Goal: Task Accomplishment & Management: Use online tool/utility

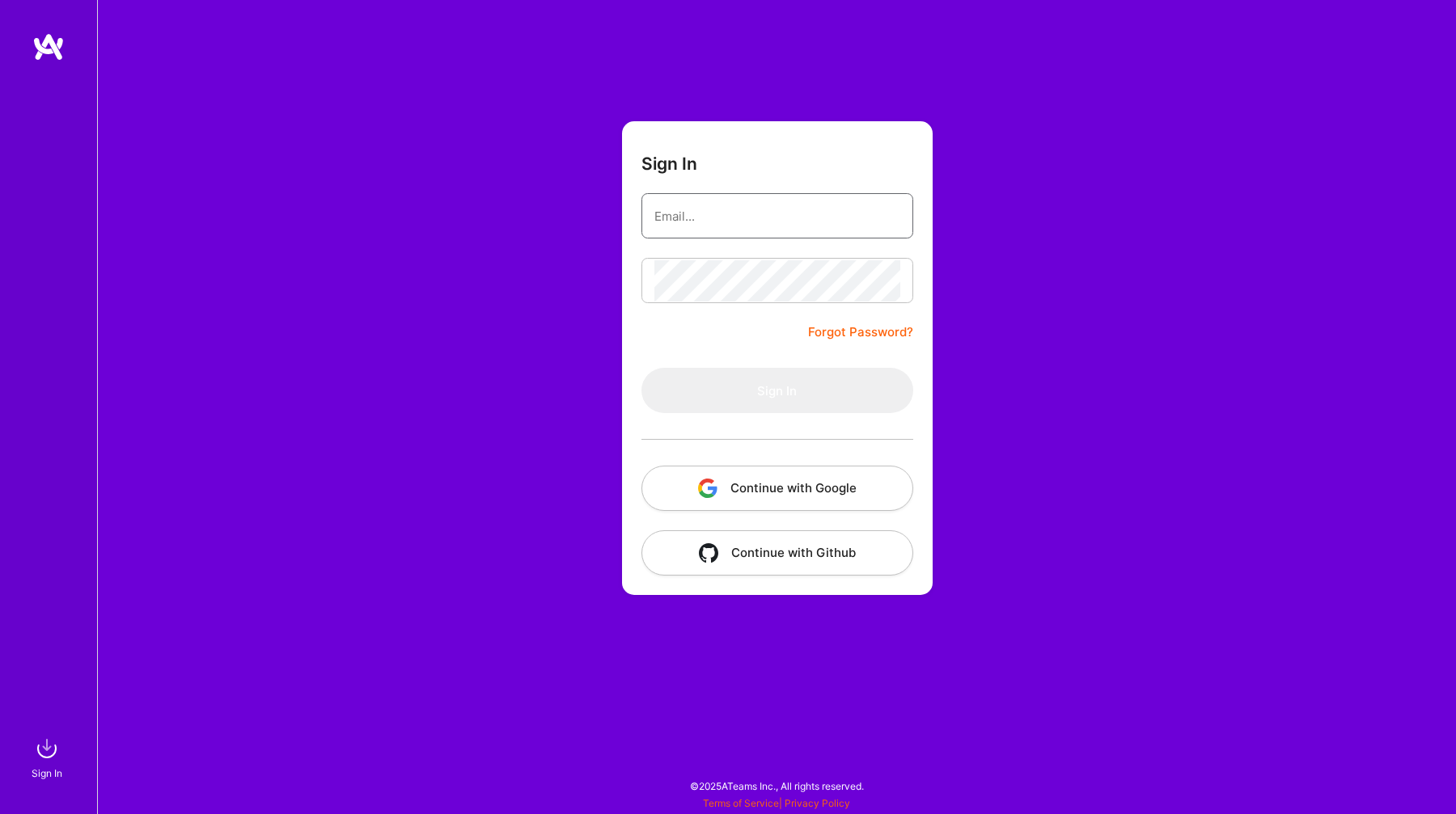
click at [716, 216] on input "email" at bounding box center [777, 216] width 246 height 42
click at [735, 211] on input "email" at bounding box center [777, 216] width 246 height 42
type input "[EMAIL_ADDRESS][DOMAIN_NAME]"
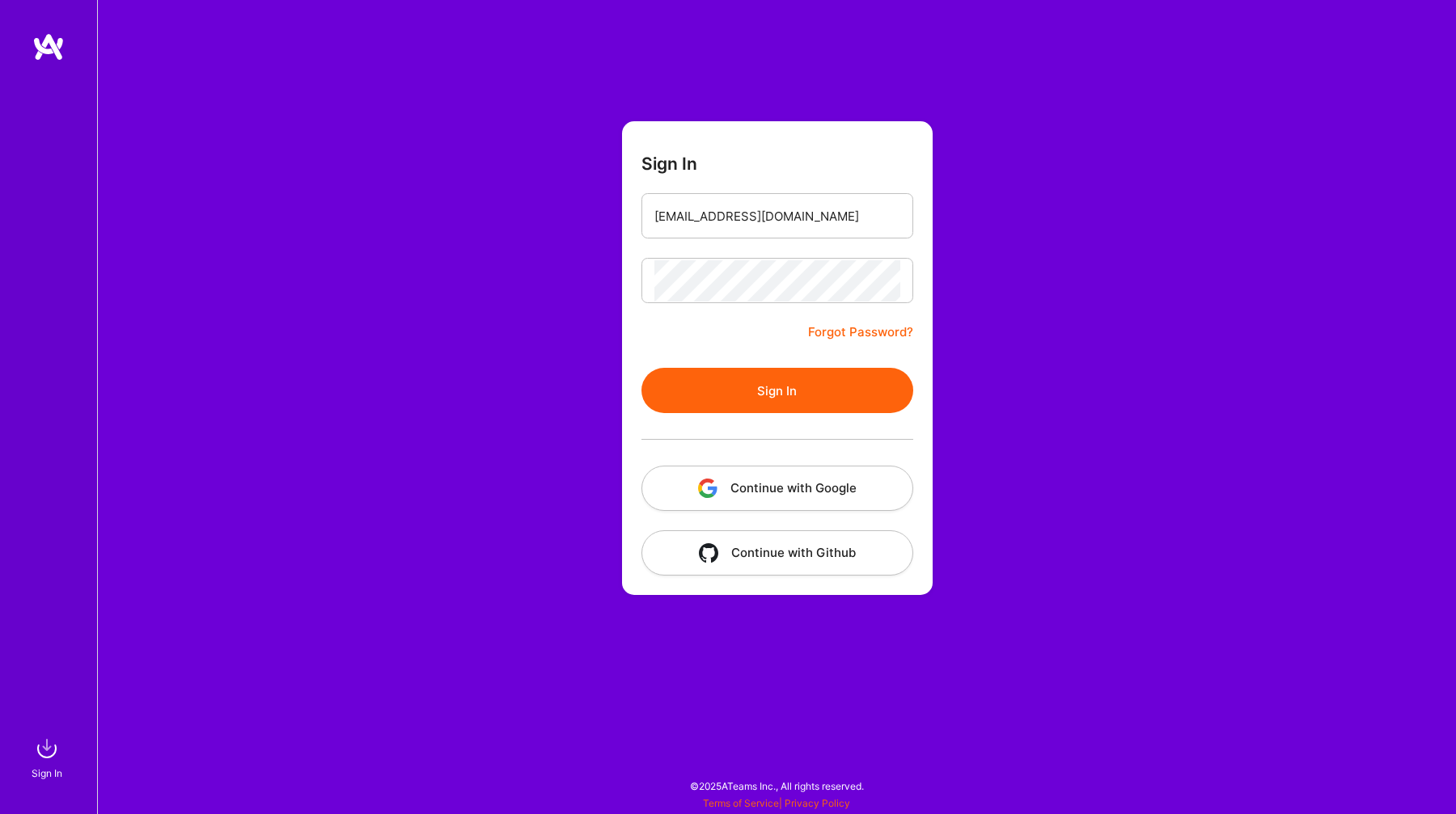
click at [754, 381] on button "Sign In" at bounding box center [777, 390] width 272 height 45
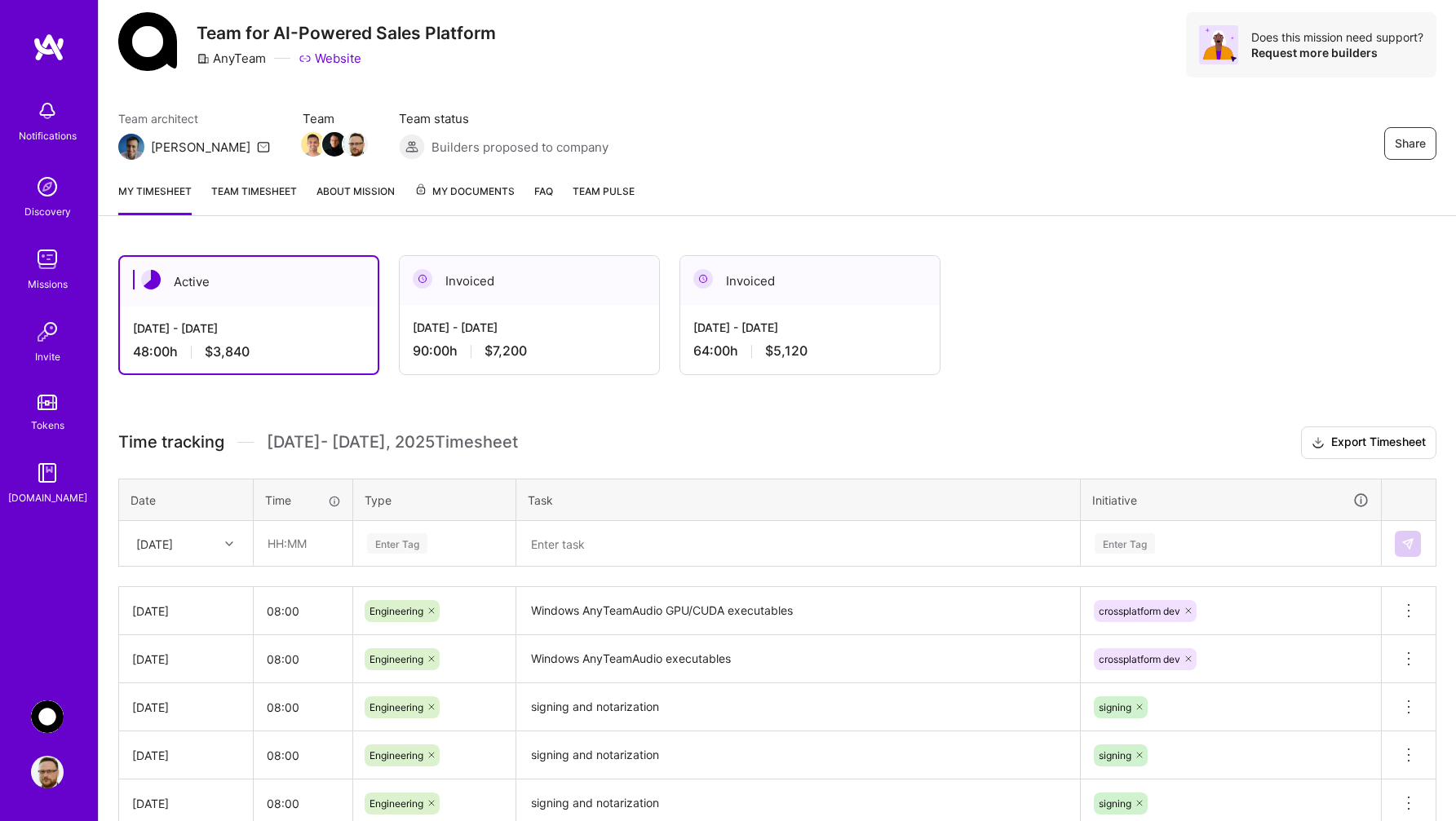
click at [213, 565] on div "[DATE]" at bounding box center [186, 543] width 132 height 43
click at [166, 805] on div "[DATE]" at bounding box center [186, 810] width 132 height 30
click at [306, 529] on input "text" at bounding box center [303, 542] width 97 height 43
type input "08:00"
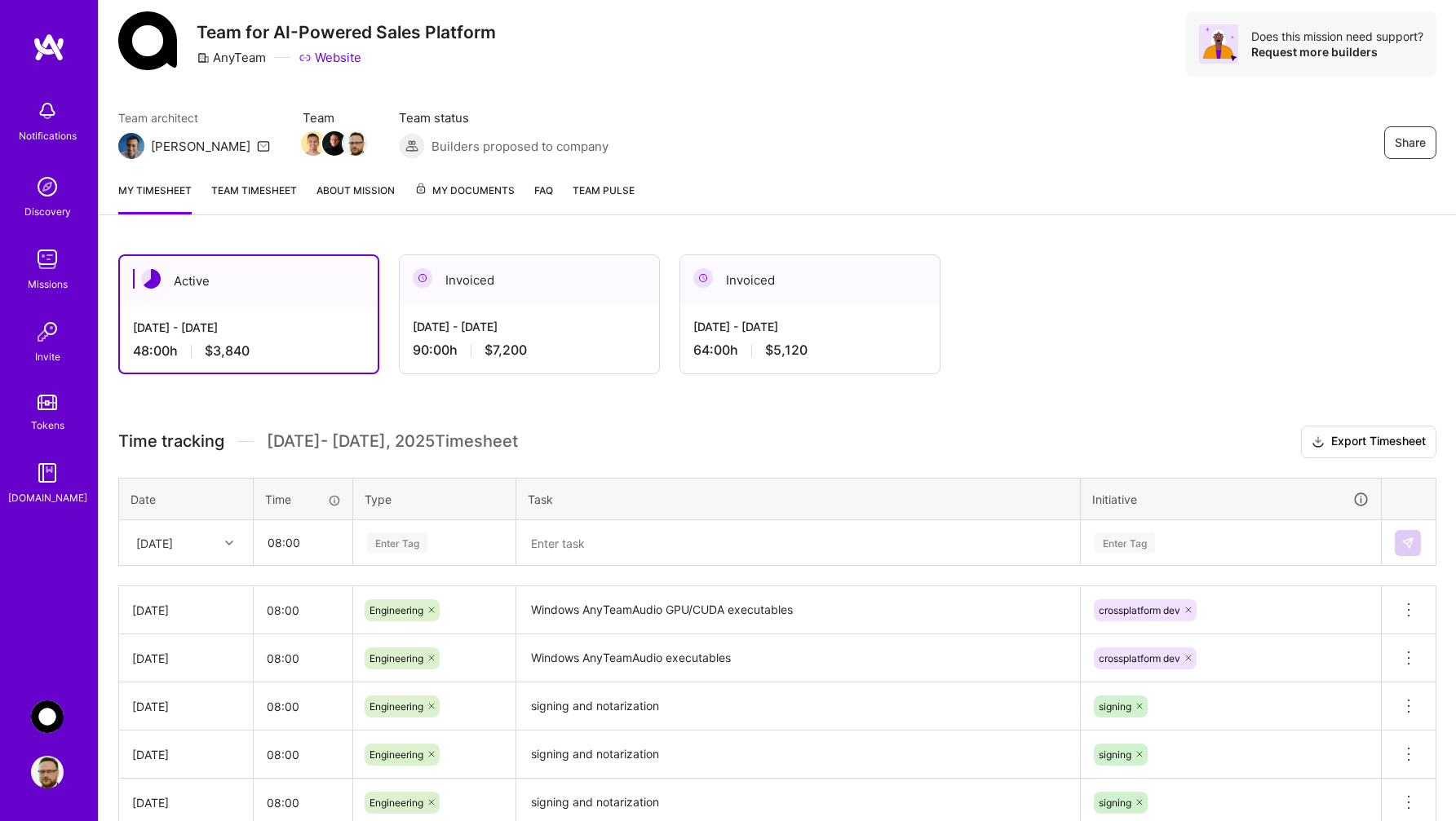
click at [405, 530] on div "Enter Tag" at bounding box center [434, 543] width 160 height 43
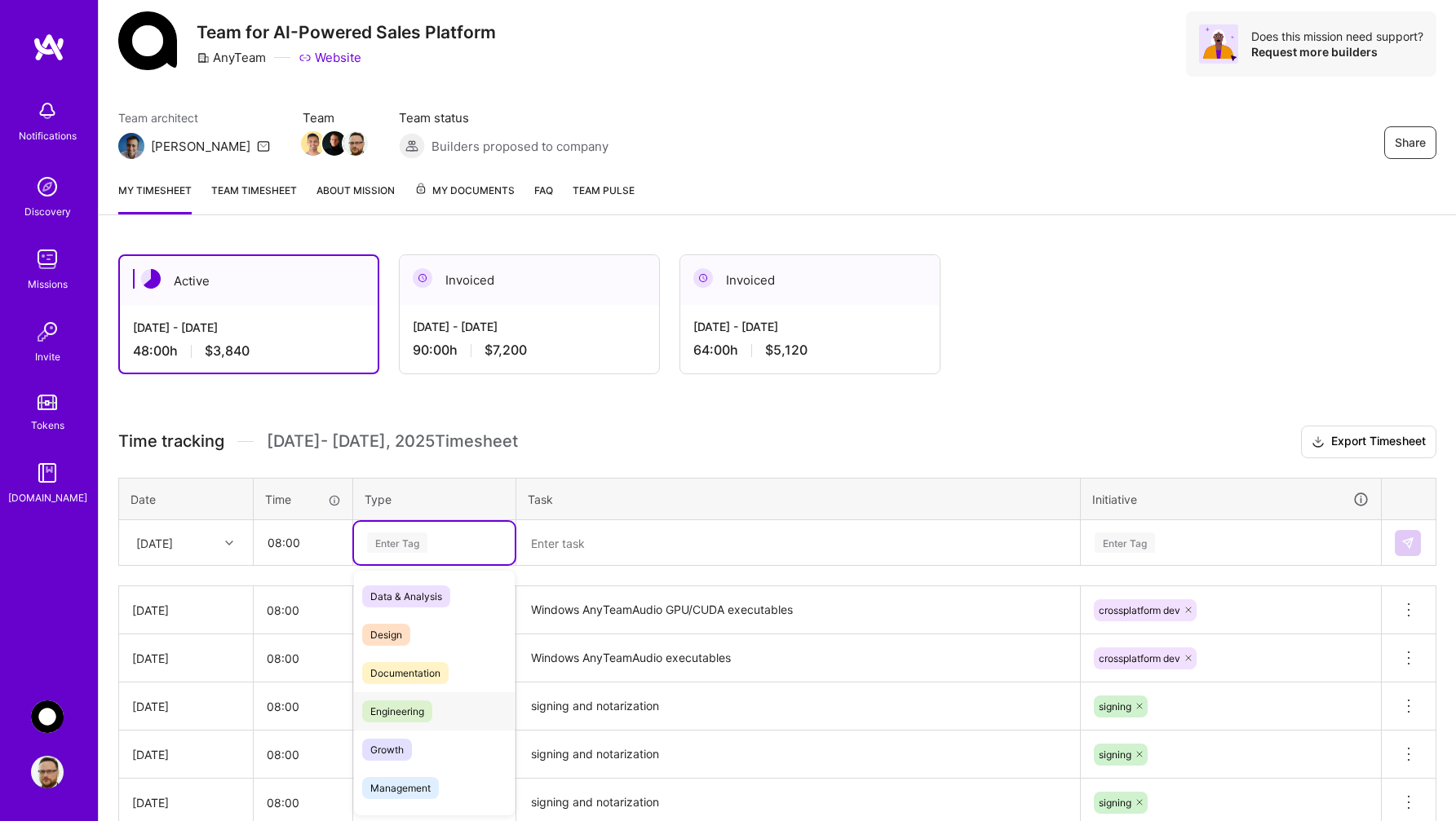
click at [390, 714] on span "Engineering" at bounding box center [397, 712] width 70 height 22
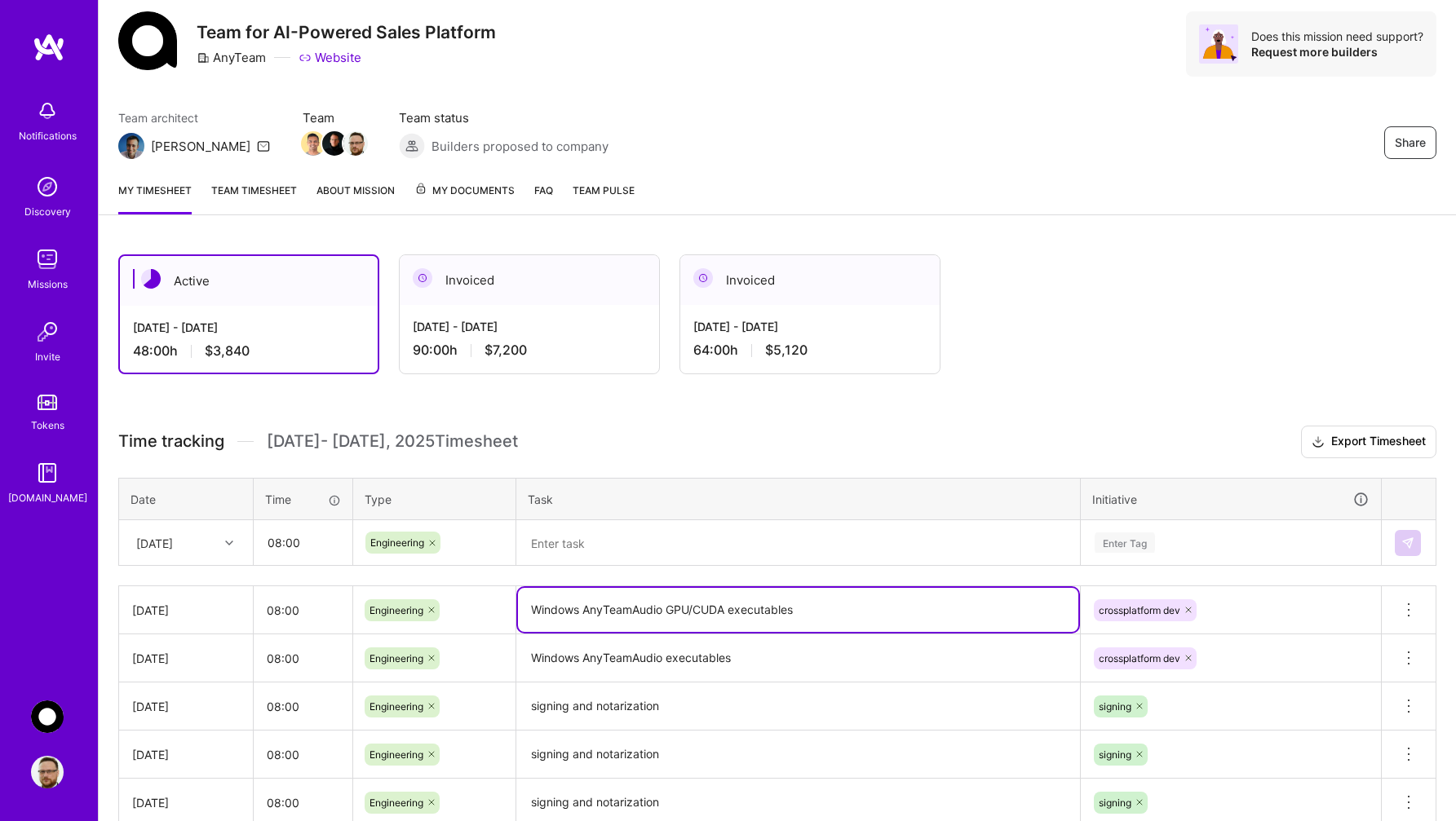
drag, startPoint x: 822, startPoint y: 611, endPoint x: 523, endPoint y: 605, distance: 299.1
click at [523, 605] on textarea "Windows AnyTeamAudio GPU/CUDA executables" at bounding box center [798, 609] width 560 height 44
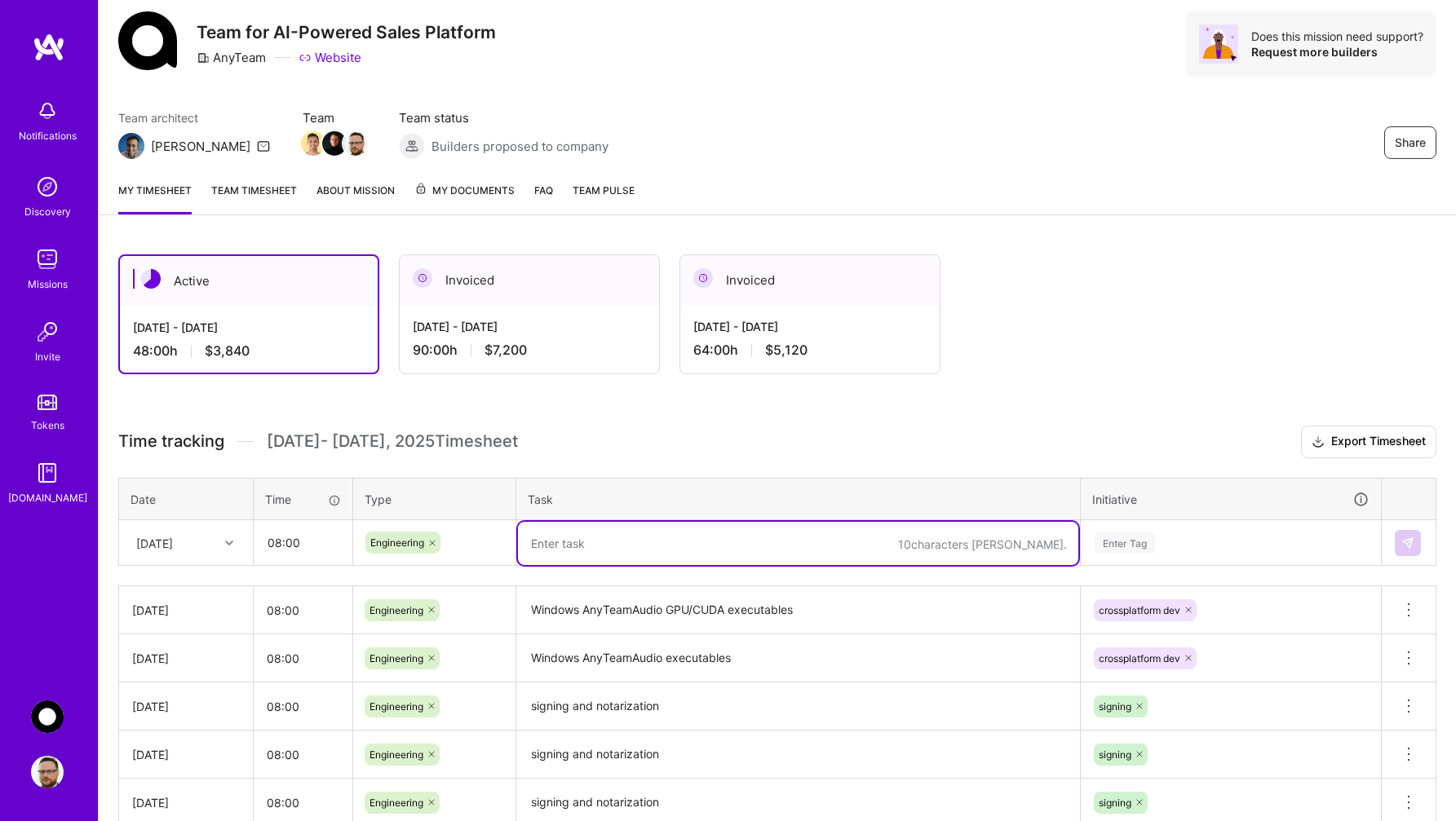
click at [643, 544] on textarea at bounding box center [798, 543] width 560 height 43
click at [815, 607] on textarea "Windows AnyTeamAudio GPU/CUDA executables" at bounding box center [798, 610] width 560 height 46
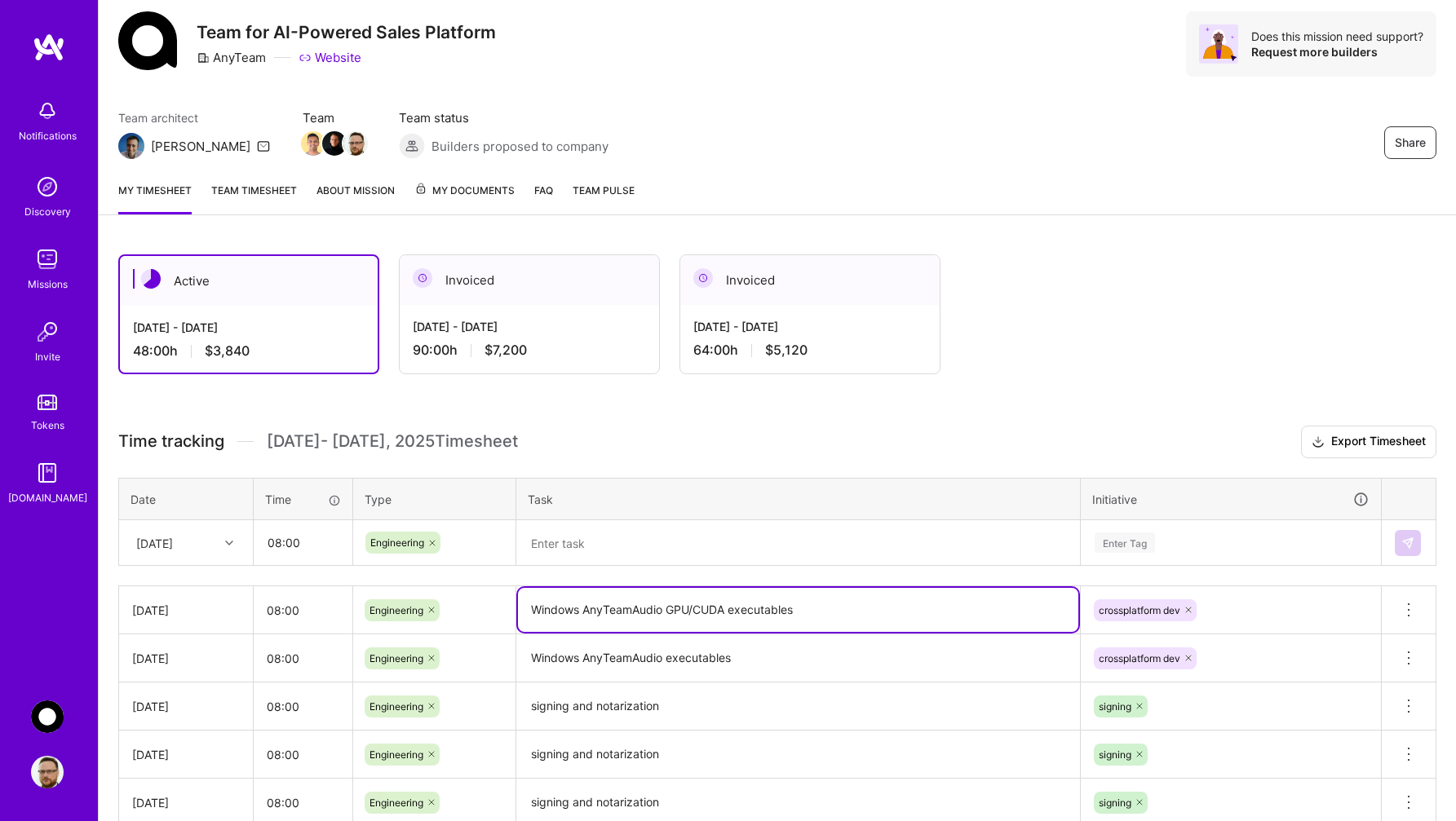
drag, startPoint x: 793, startPoint y: 604, endPoint x: 561, endPoint y: 594, distance: 232.2
click at [561, 594] on textarea "Windows AnyTeamAudio GPU/CUDA executables" at bounding box center [798, 609] width 560 height 44
click at [584, 544] on textarea at bounding box center [798, 543] width 560 height 43
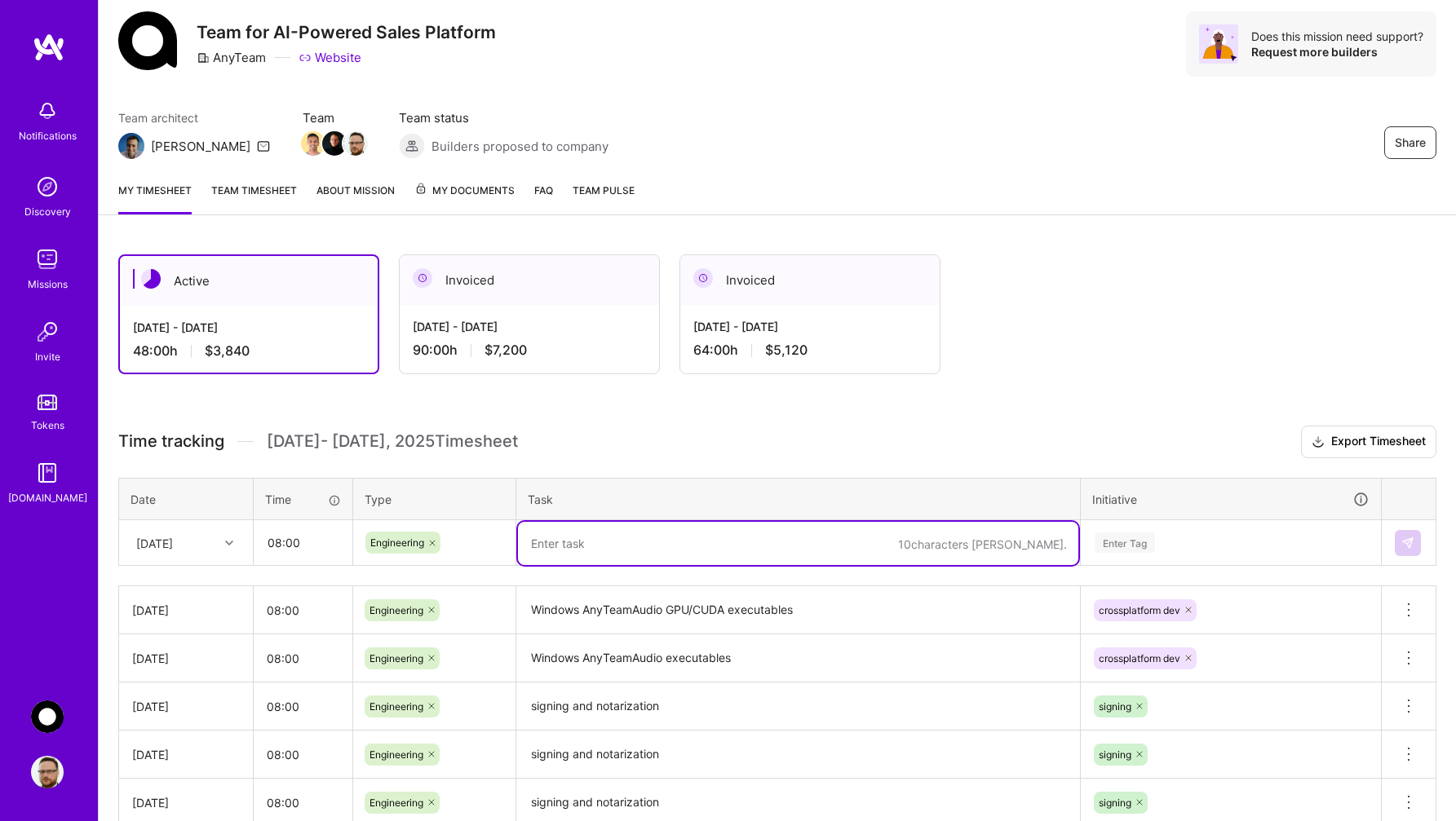
paste textarea "Windows AnyTeamAudio GPU/CUDA executables"
type textarea "Windows AnyTeamAudio GPU/CUDA executables + APN"
click at [1131, 550] on div "Enter Tag" at bounding box center [1230, 543] width 298 height 43
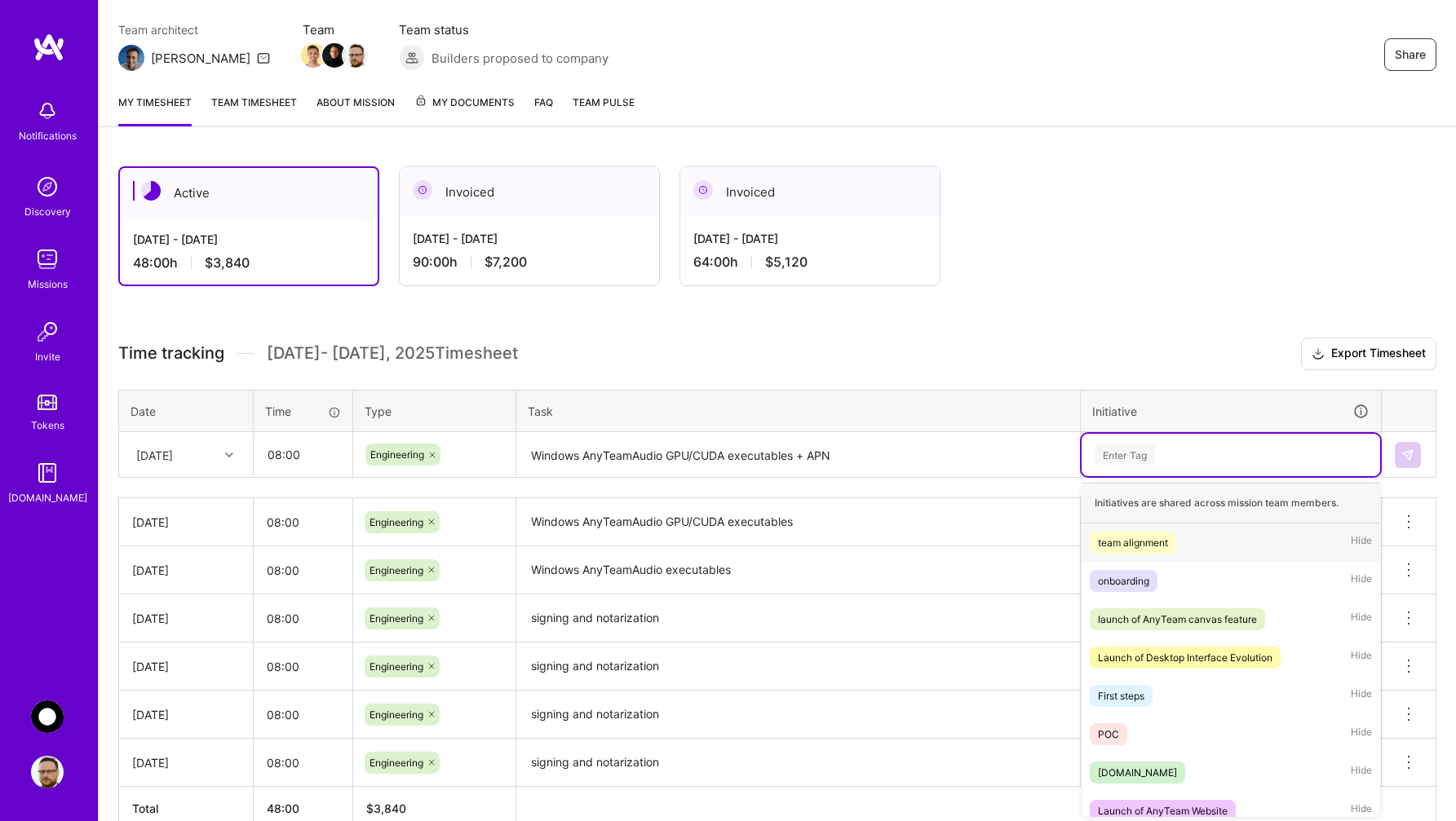
scroll to position [135, 0]
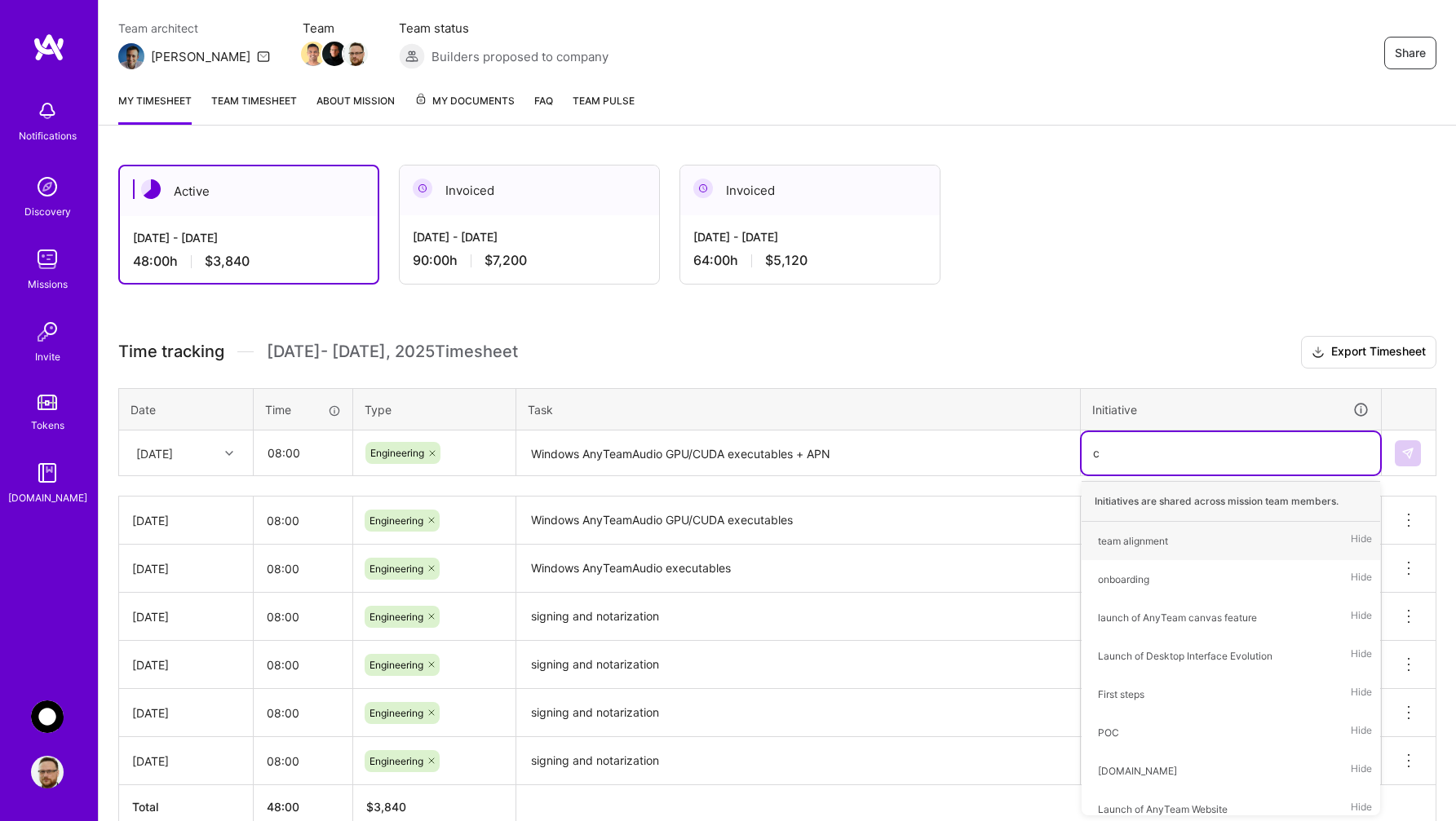
type input "cr"
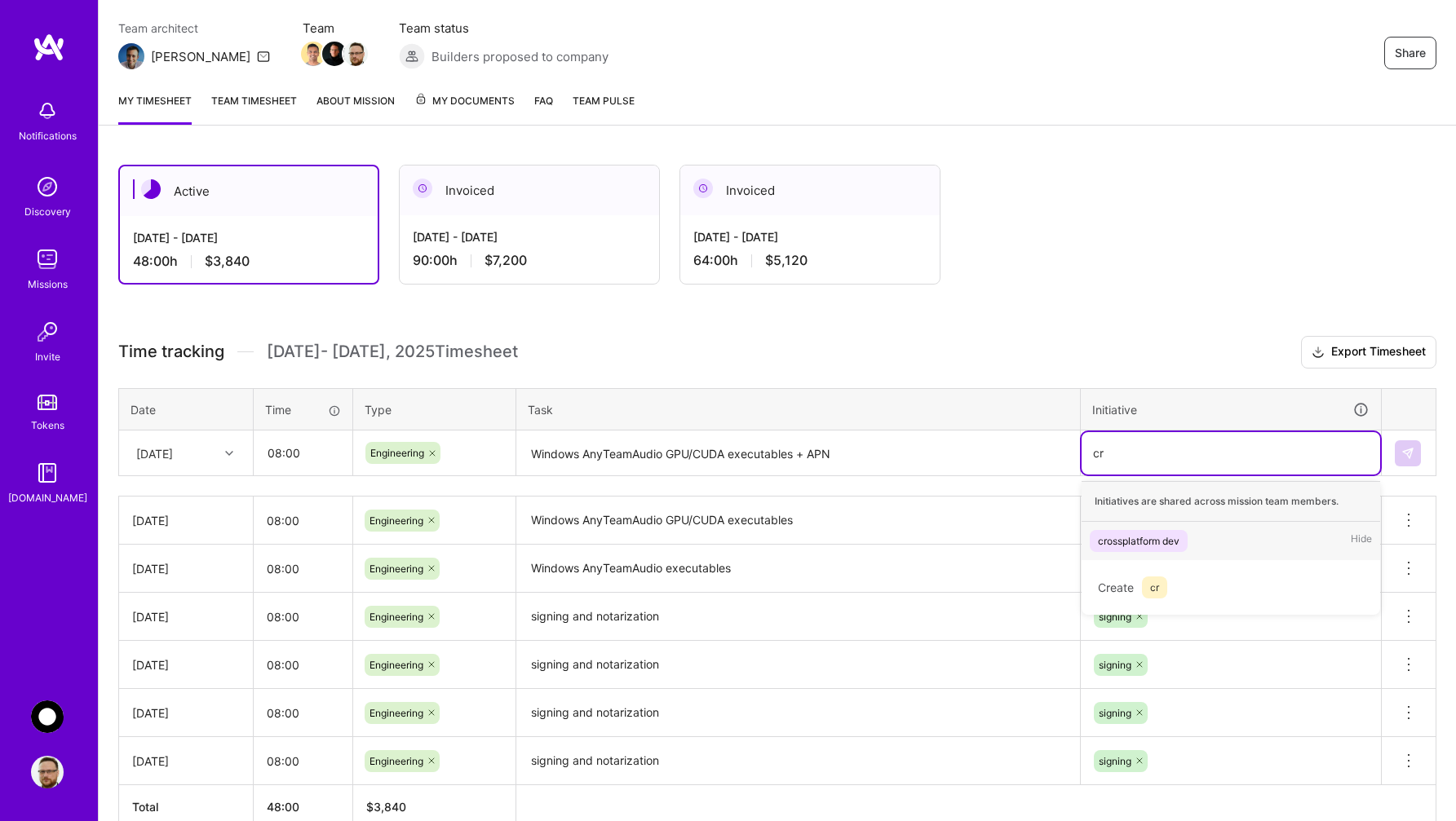
click at [1155, 534] on div "crossplatform dev" at bounding box center [1139, 540] width 82 height 17
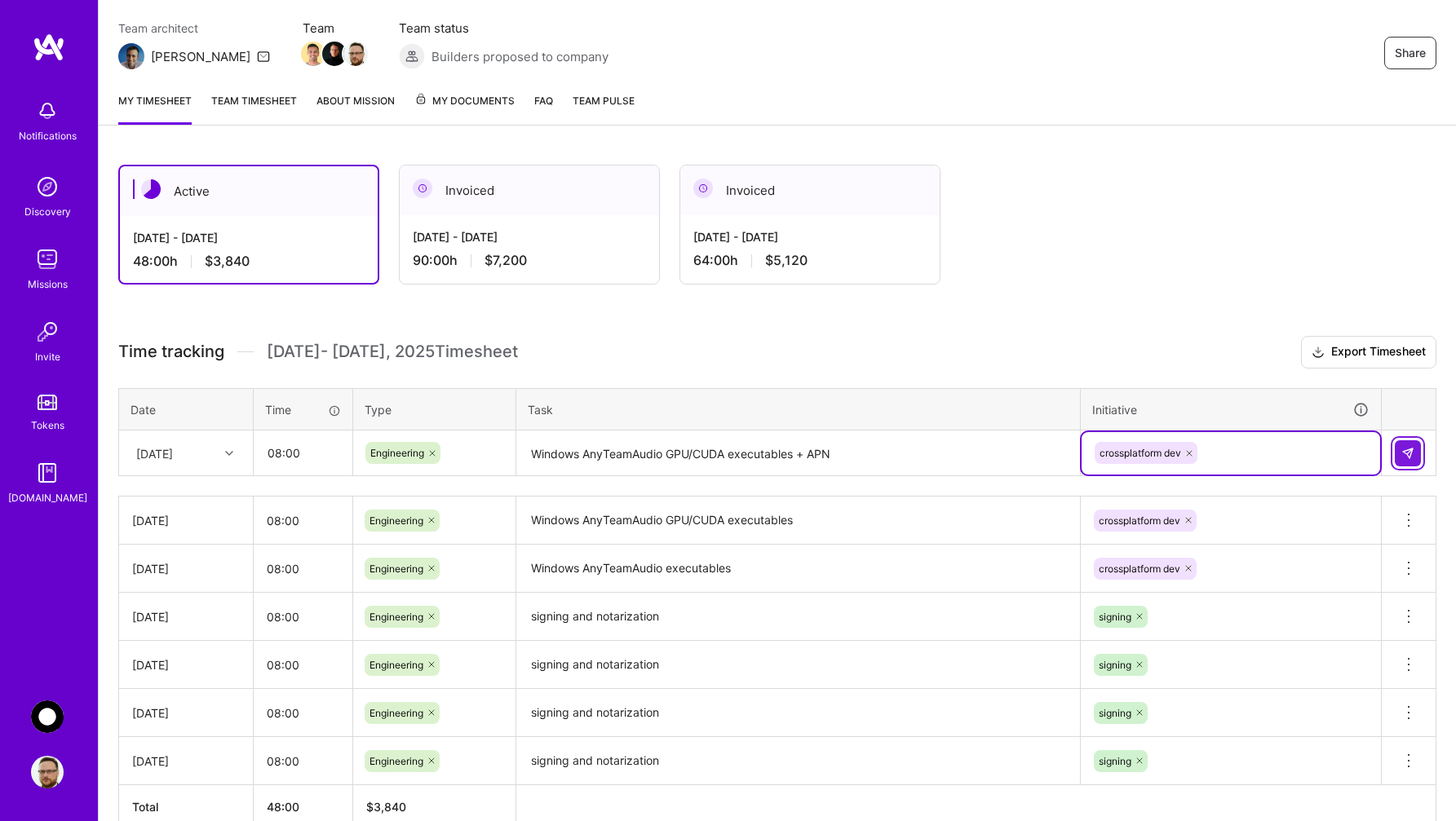
click at [1417, 453] on button at bounding box center [1408, 454] width 26 height 26
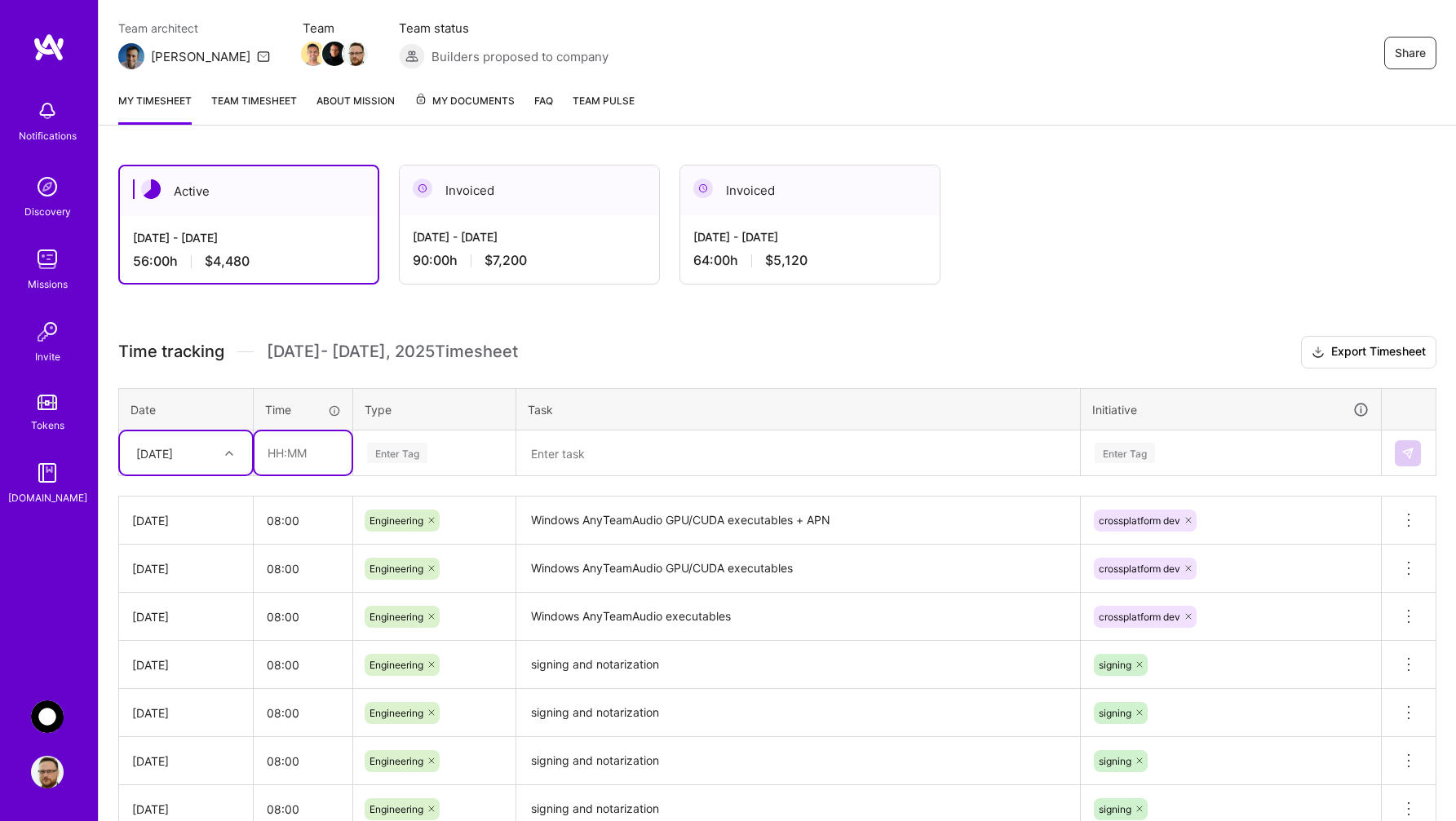
click at [301, 454] on input "text" at bounding box center [303, 453] width 97 height 43
type input "08:00"
click at [407, 453] on div "Enter Tag" at bounding box center [397, 453] width 61 height 25
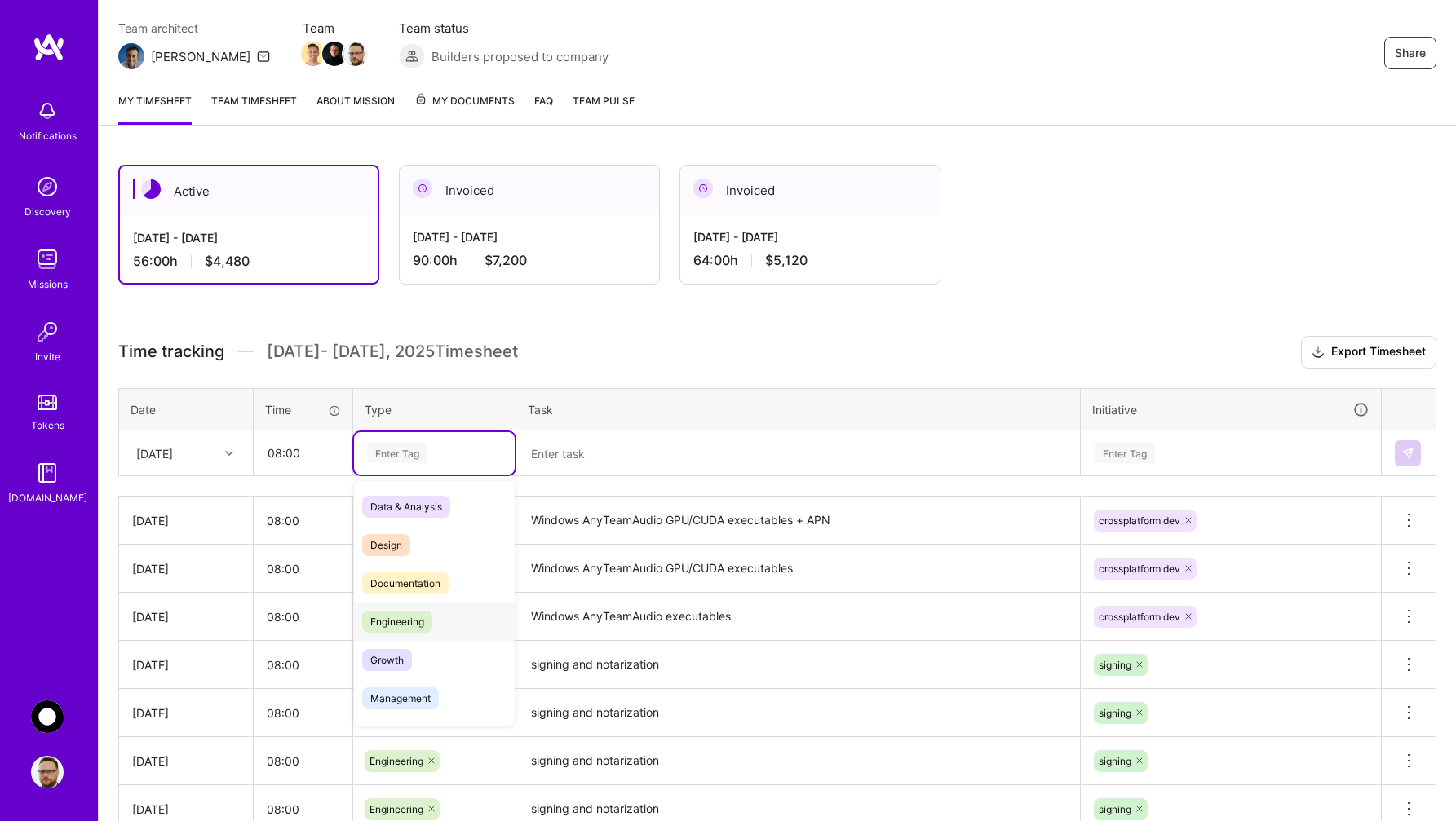
click at [420, 621] on span "Engineering" at bounding box center [397, 622] width 70 height 22
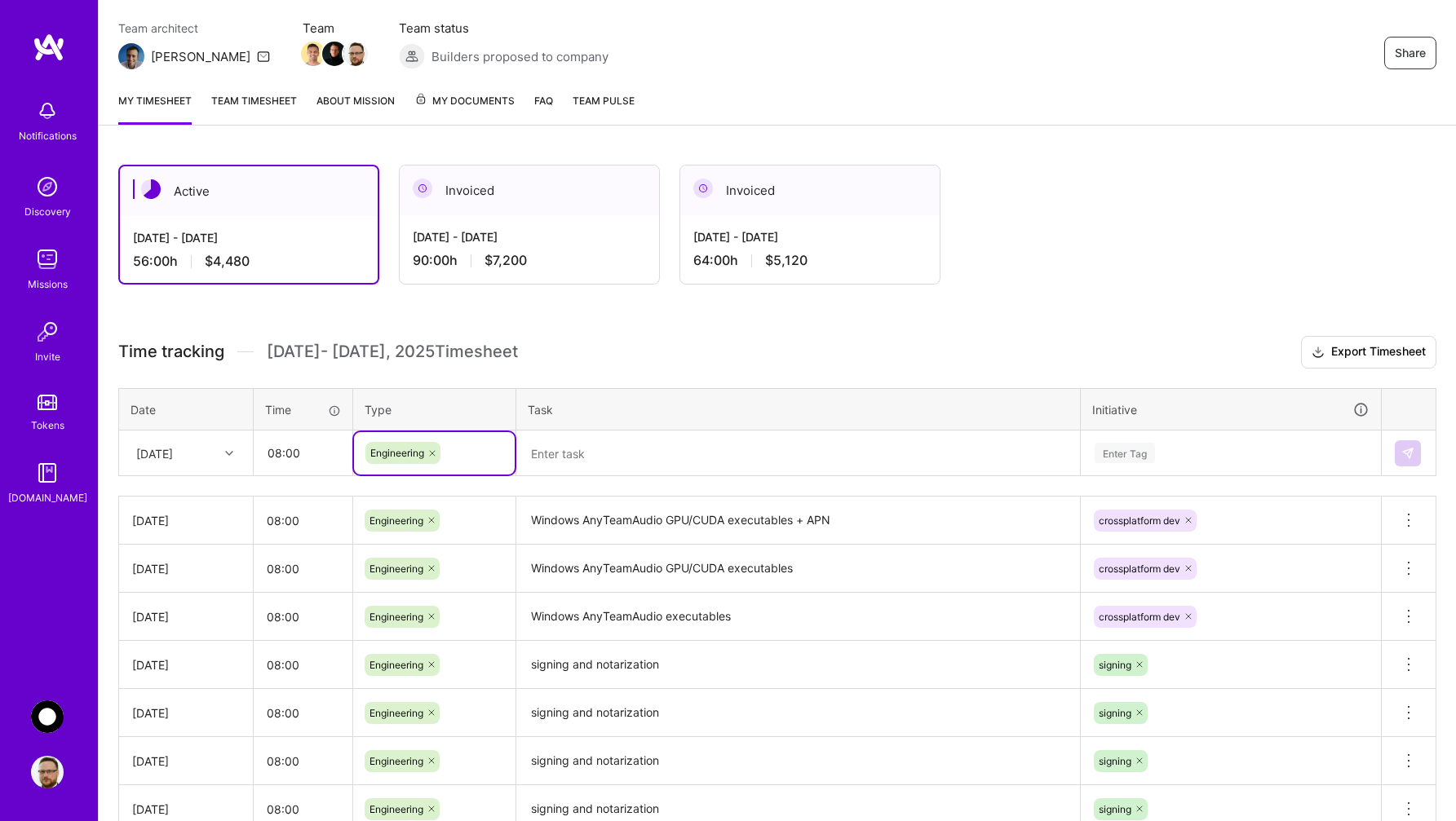
click at [556, 450] on textarea at bounding box center [798, 454] width 560 height 43
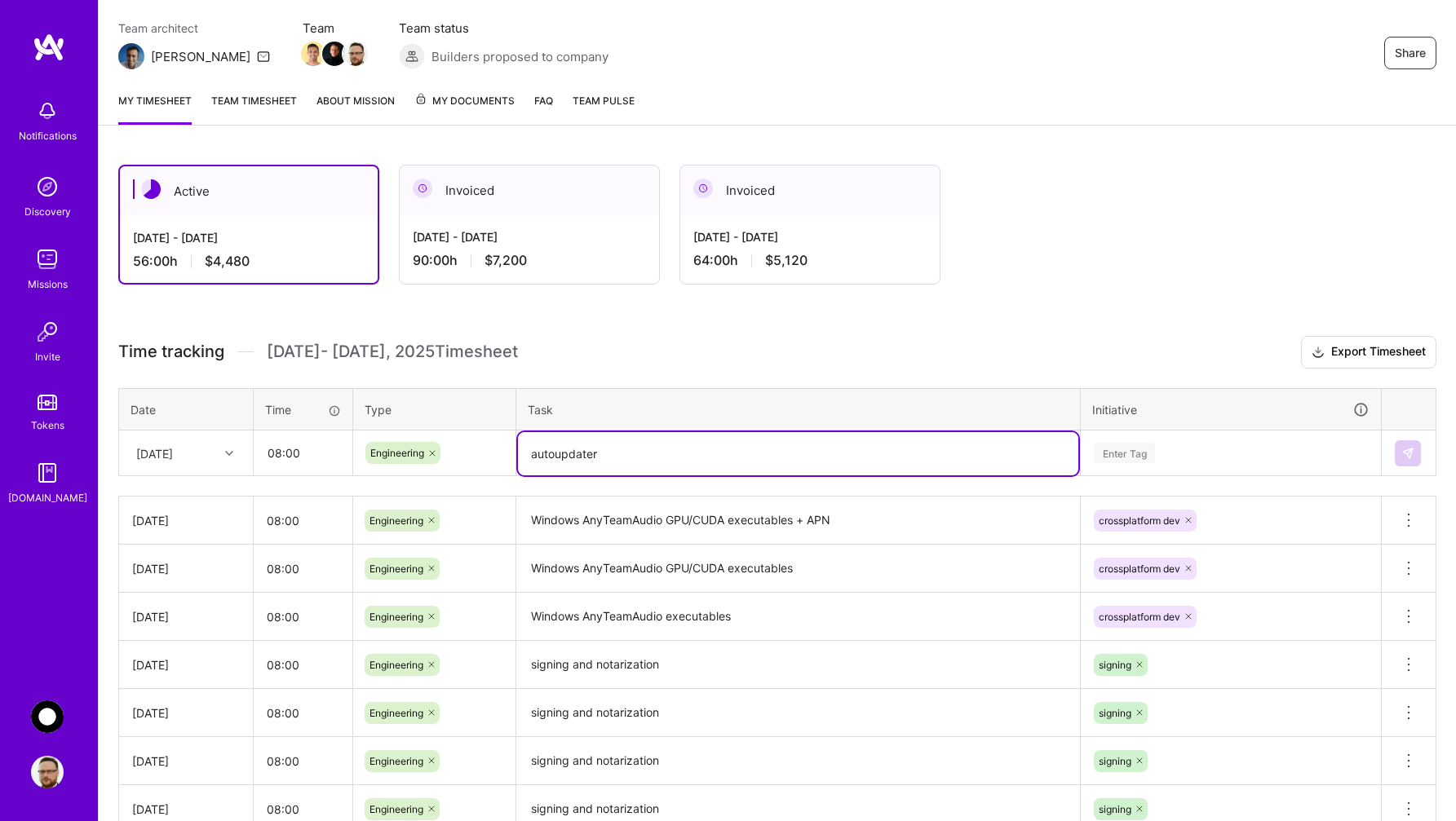
type textarea "autoupdater"
click at [1151, 446] on div "Enter Tag" at bounding box center [1124, 453] width 61 height 25
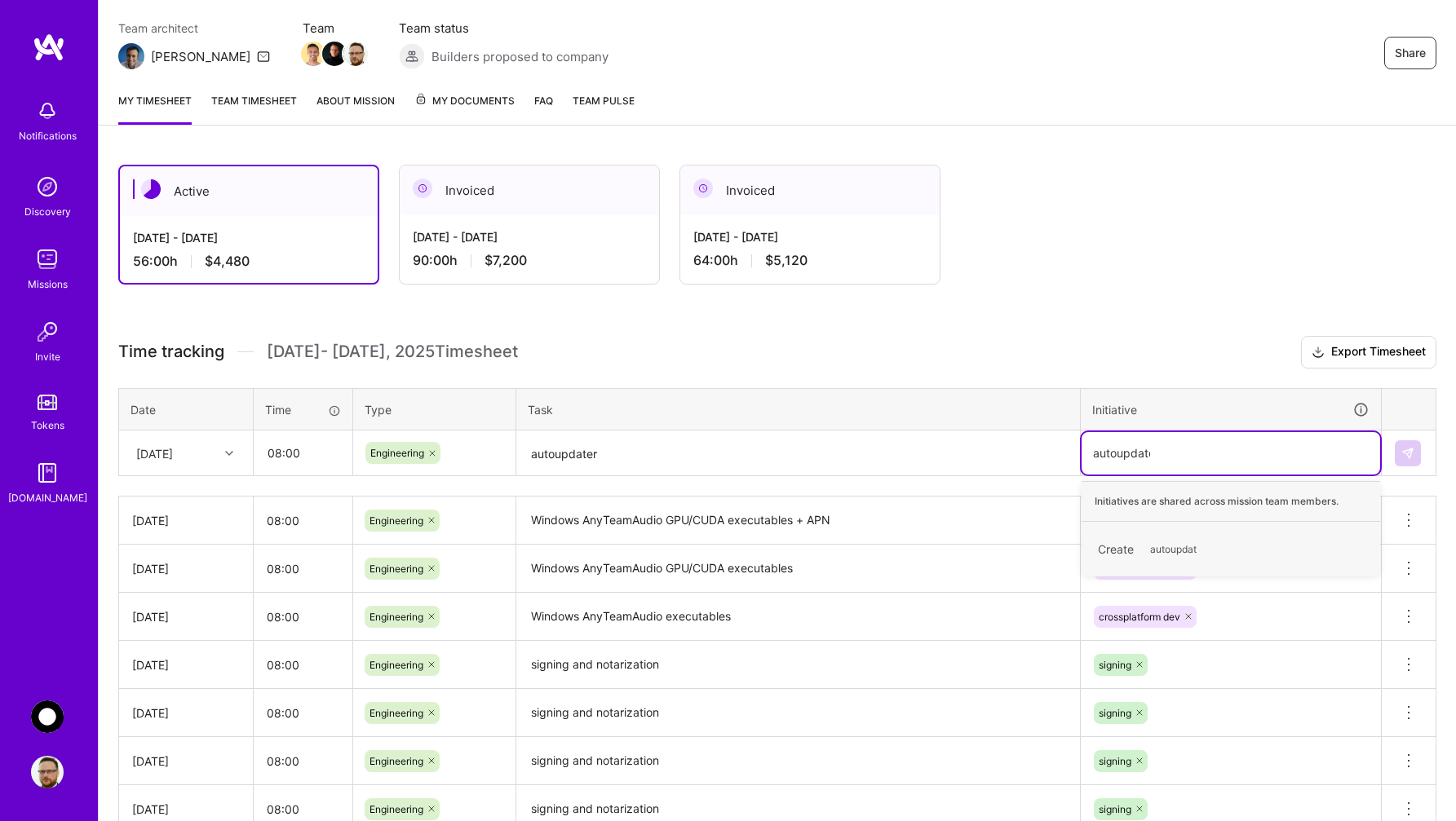
type input "autoupdater"
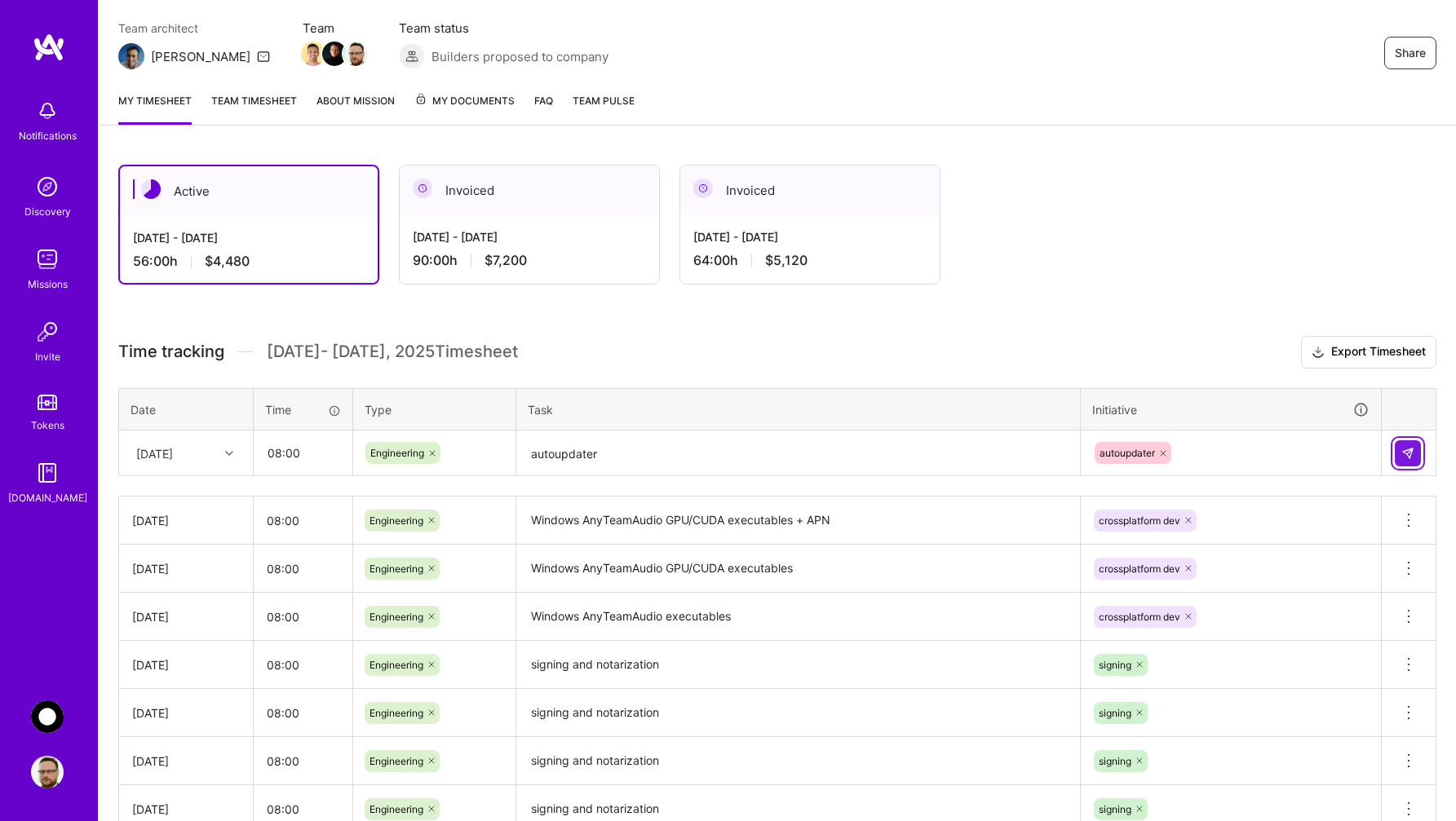
click at [1406, 454] on img at bounding box center [1408, 454] width 13 height 13
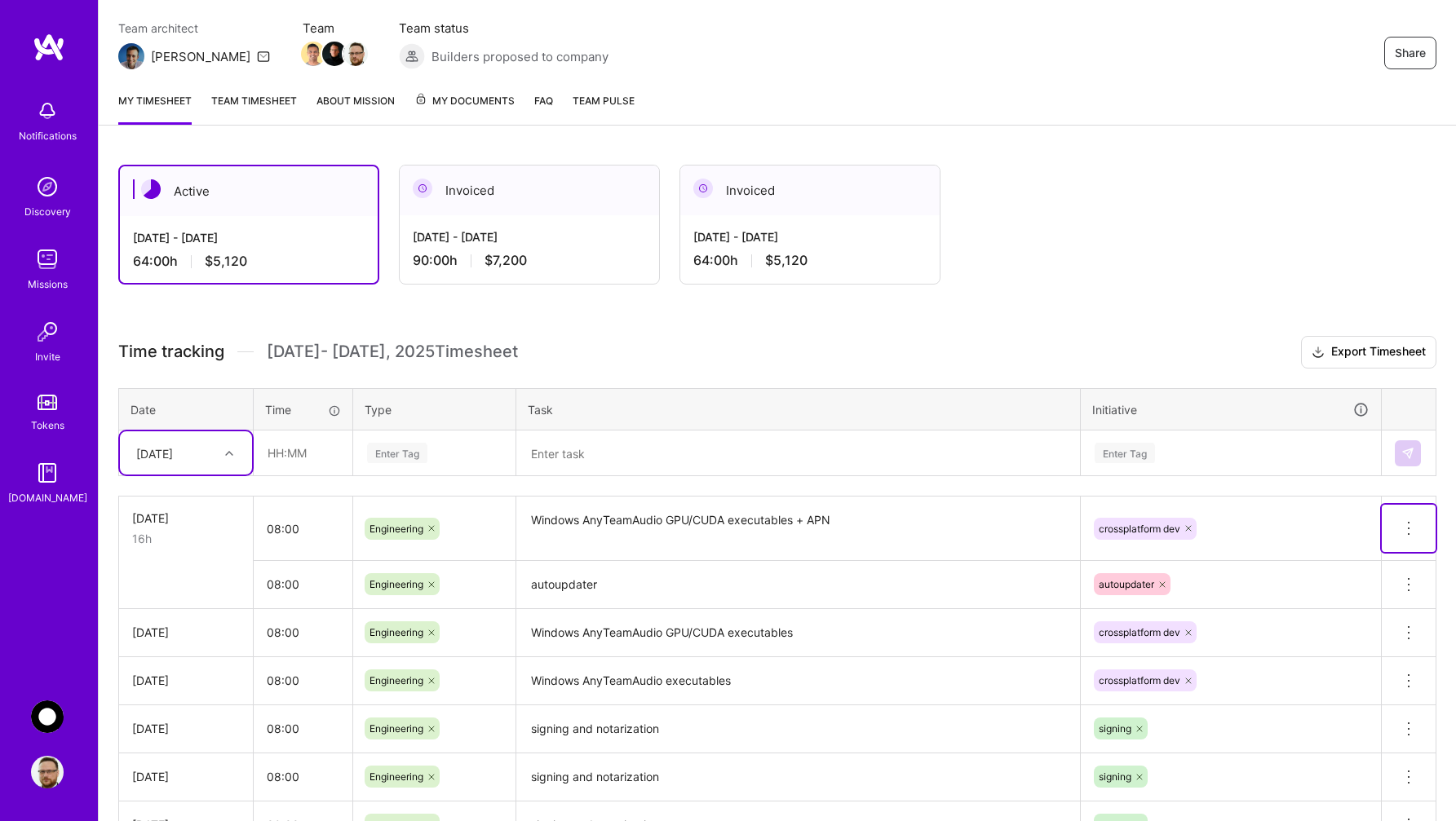
click at [1410, 526] on icon at bounding box center [1408, 528] width 20 height 20
click at [310, 540] on input "08:00" at bounding box center [303, 528] width 99 height 43
click at [307, 536] on input "08:00" at bounding box center [303, 528] width 99 height 43
click at [1408, 584] on icon at bounding box center [1408, 585] width 2 height 2
click at [1386, 607] on button "Delete row" at bounding box center [1368, 612] width 85 height 40
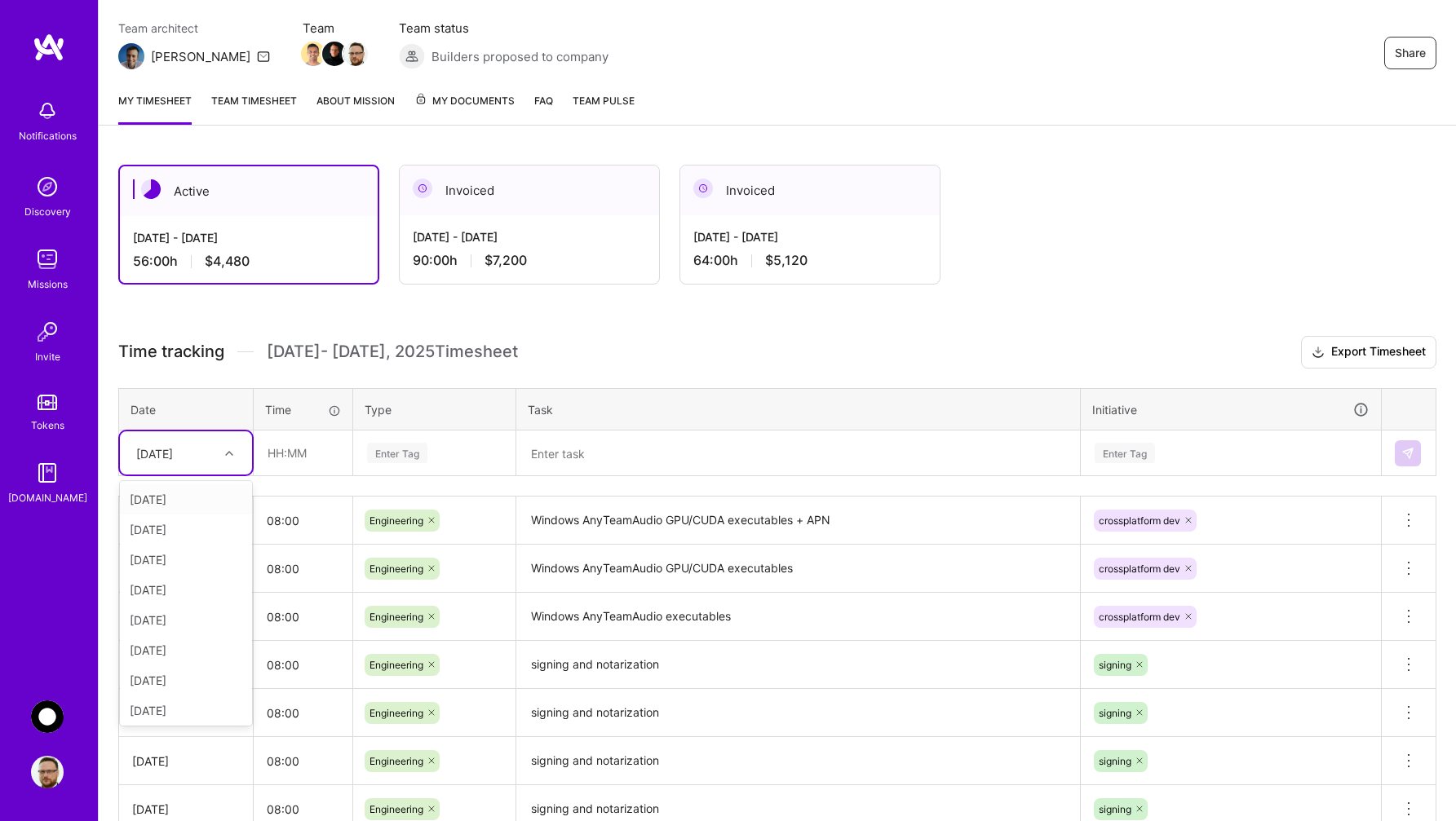
click at [221, 453] on div at bounding box center [231, 453] width 25 height 21
click at [177, 703] on div "[DATE]" at bounding box center [186, 707] width 132 height 30
click at [308, 444] on input "text" at bounding box center [303, 453] width 97 height 43
type input "08:00"
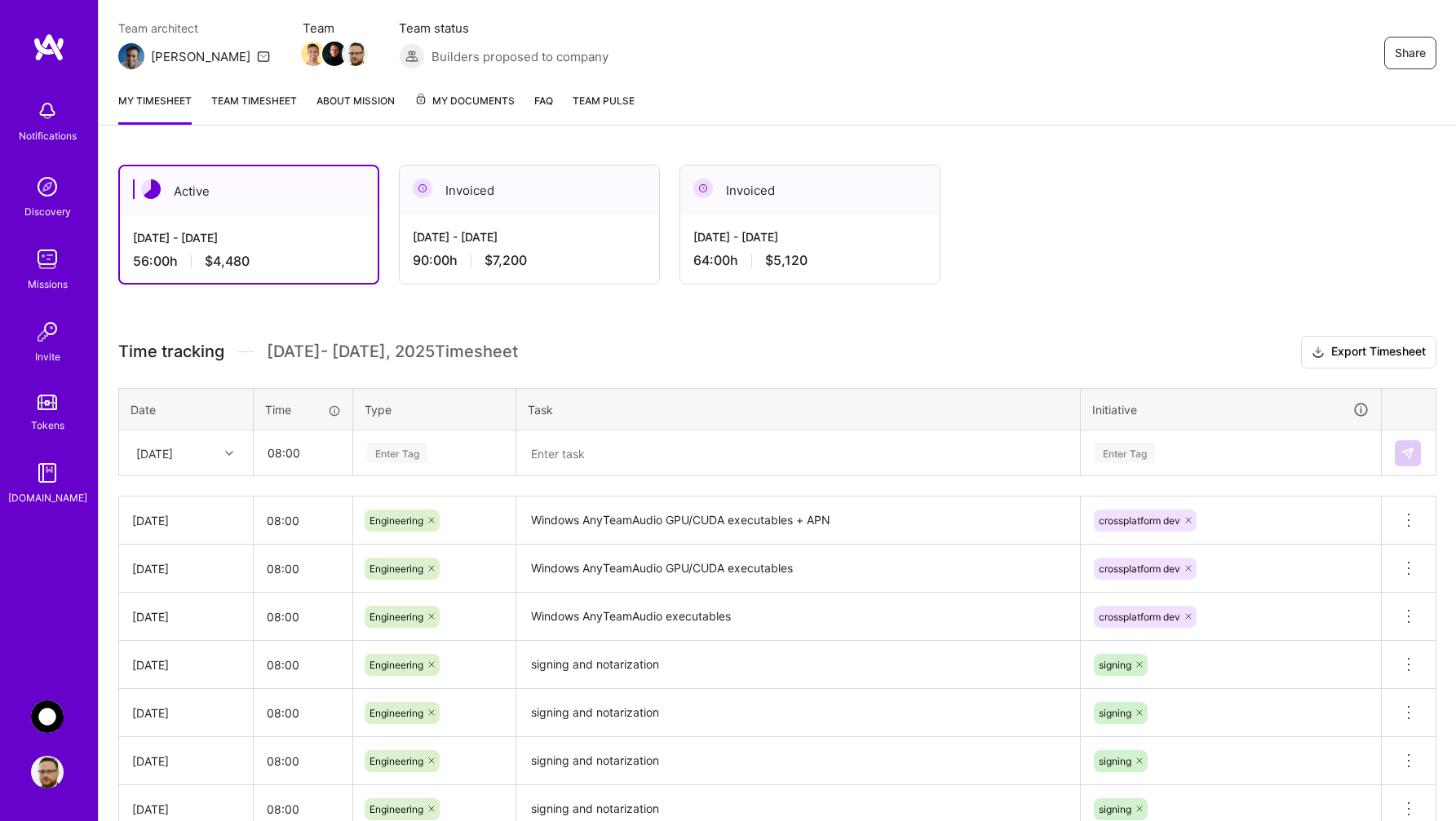
click at [402, 445] on div "Enter Tag" at bounding box center [397, 453] width 61 height 25
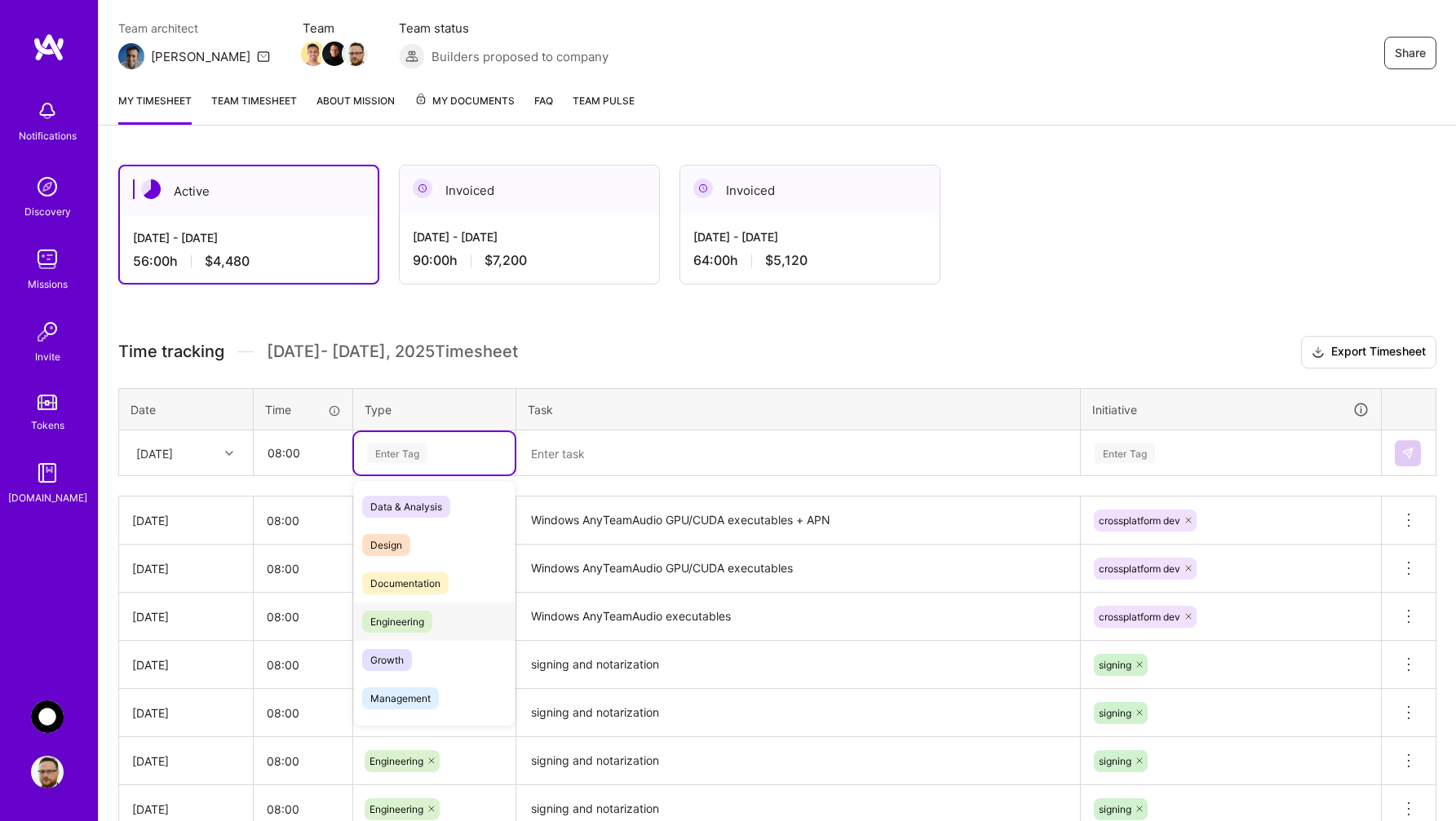
click at [411, 617] on span "Engineering" at bounding box center [397, 622] width 70 height 22
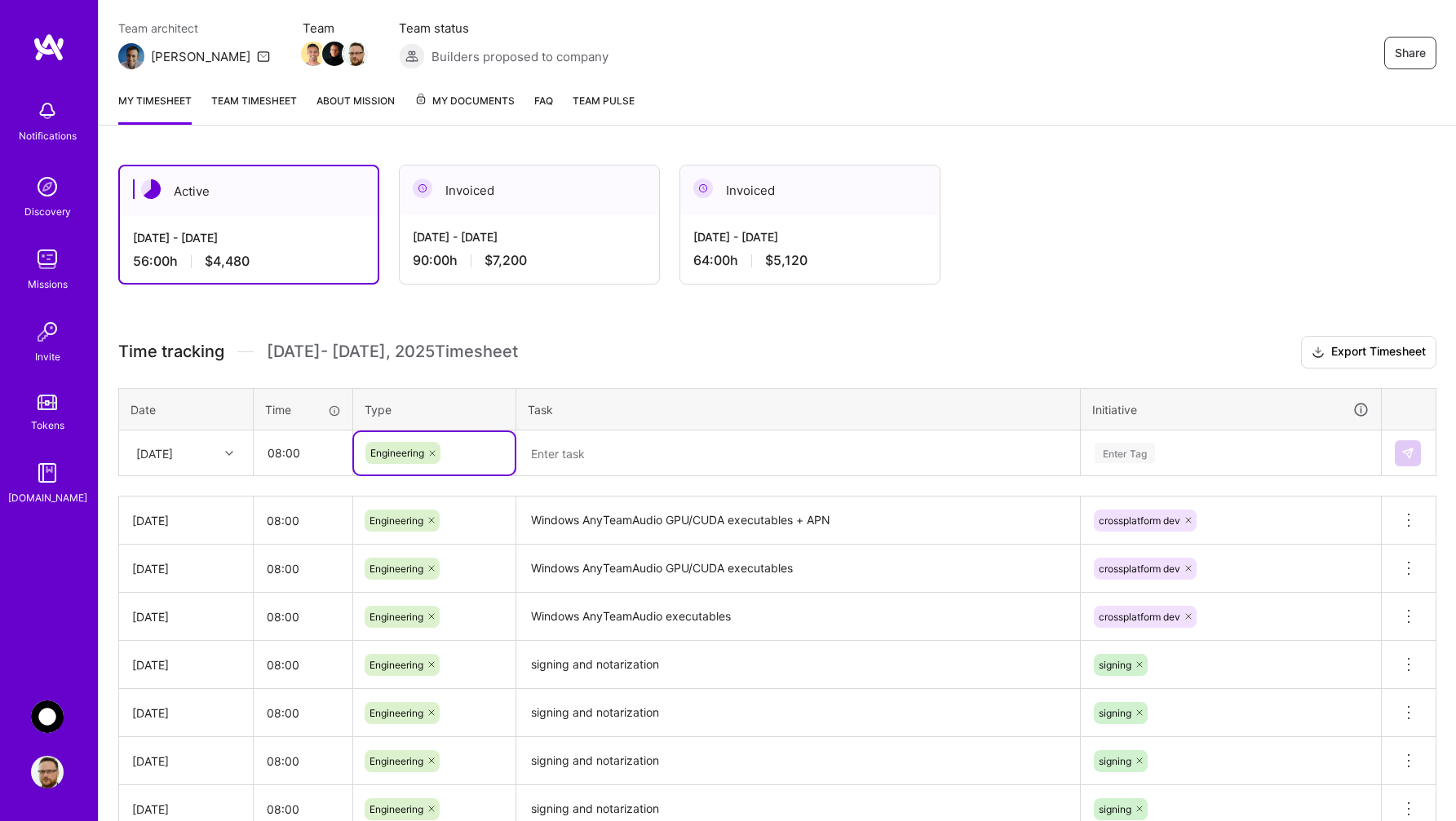
click at [561, 460] on textarea at bounding box center [798, 454] width 560 height 43
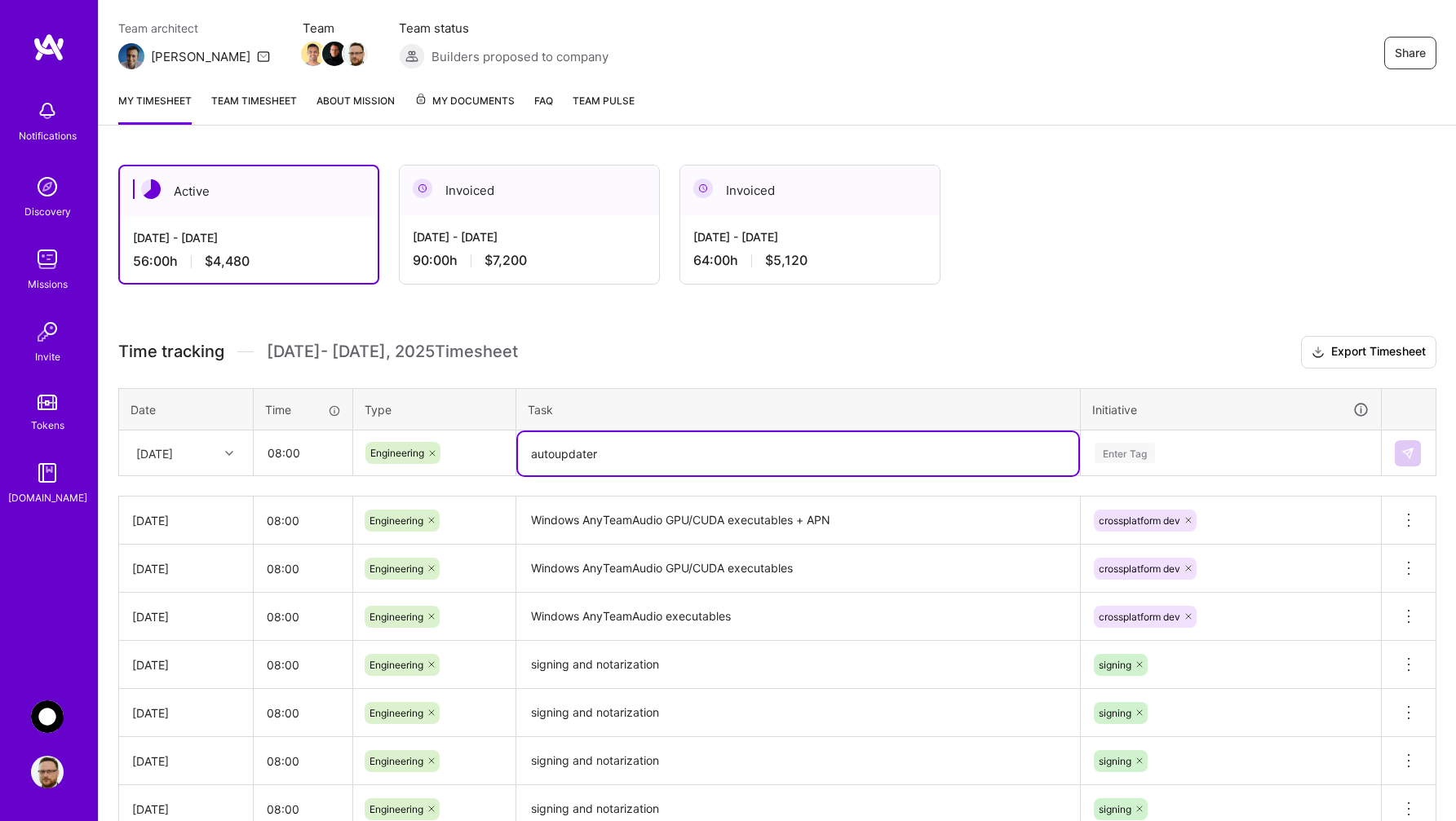
type textarea "autoupdater"
click at [1208, 453] on div "Enter Tag" at bounding box center [1231, 453] width 276 height 21
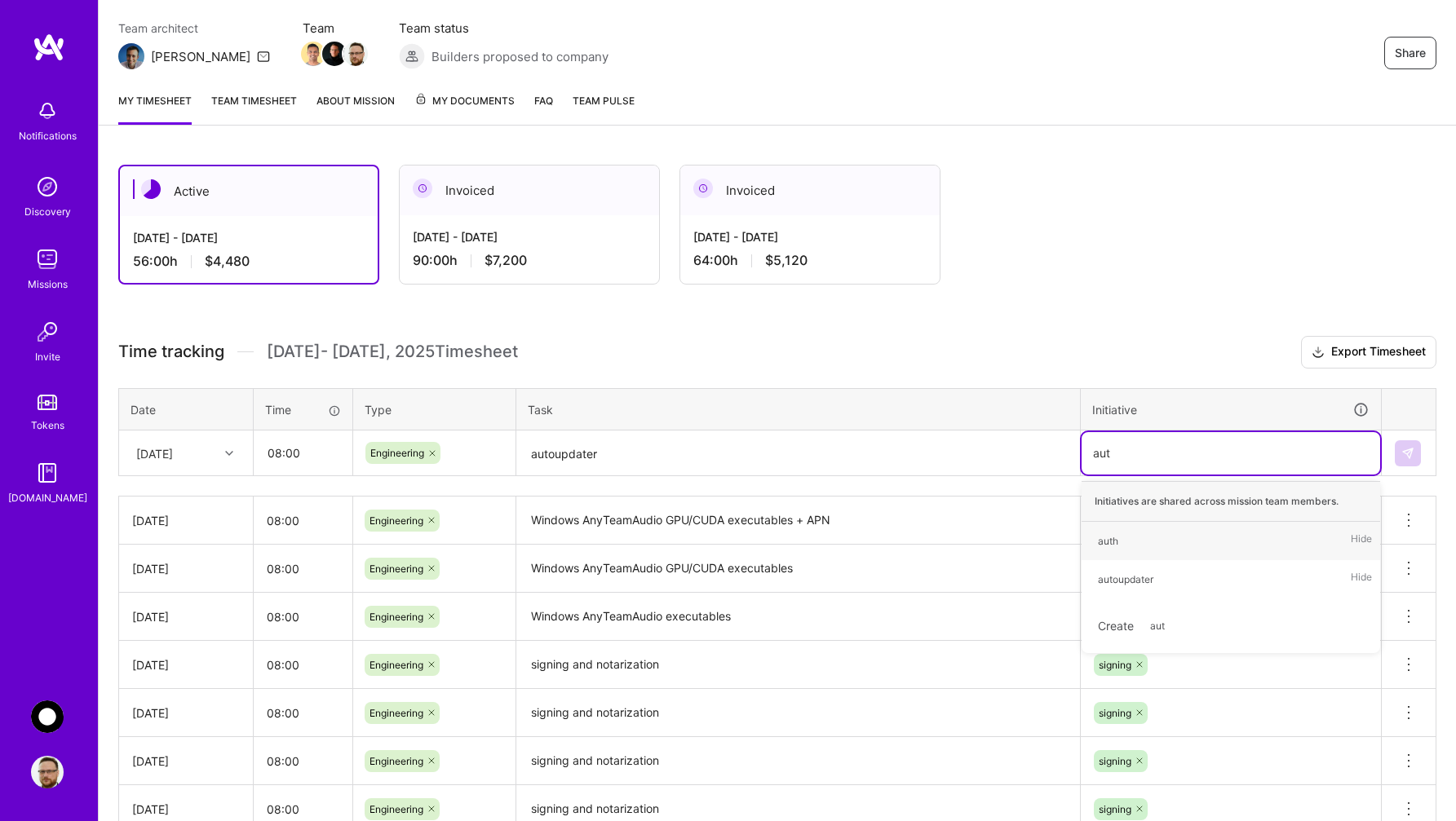
type input "auto"
click at [1150, 546] on div "autoupdater" at bounding box center [1126, 540] width 56 height 17
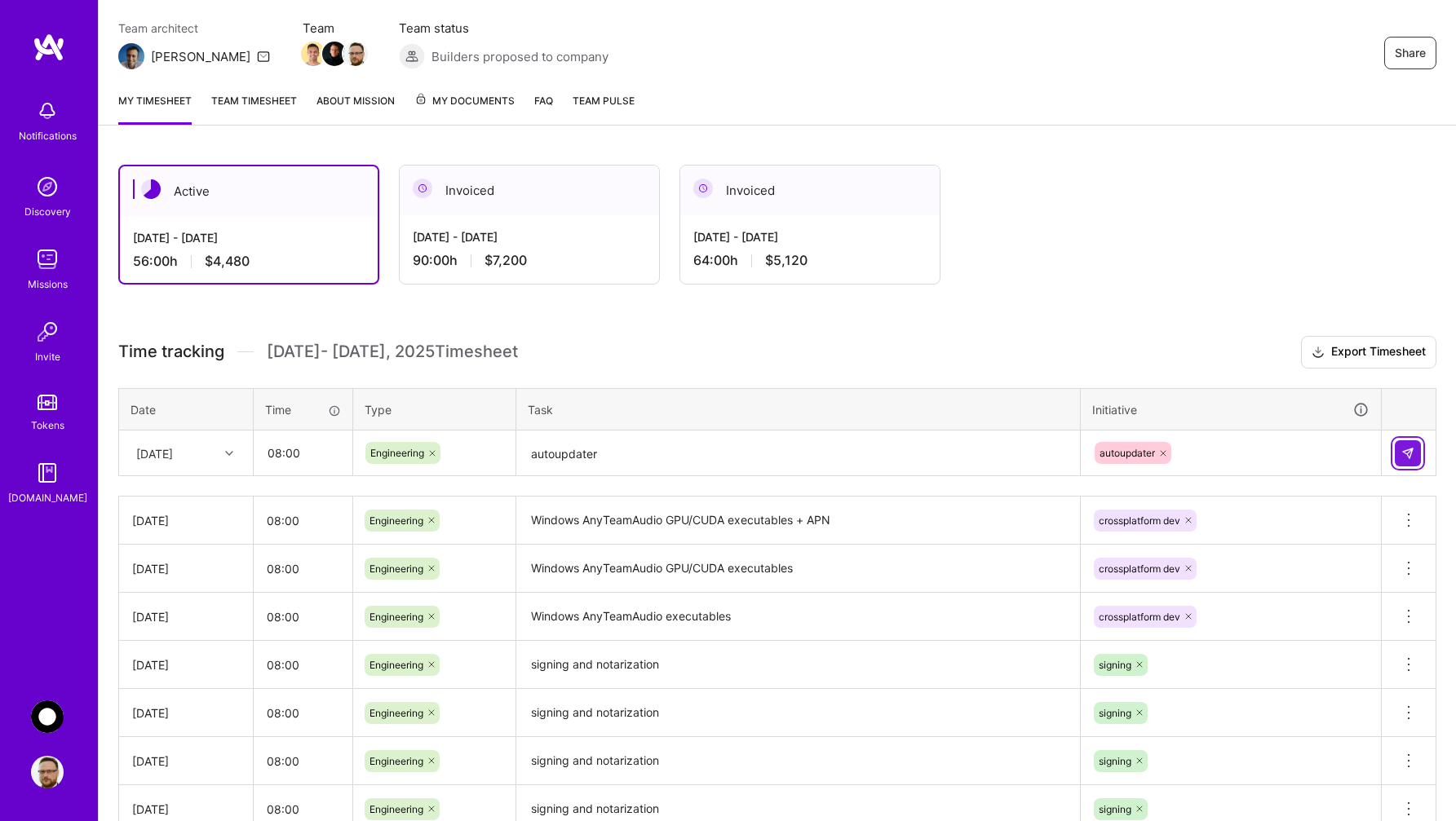
click at [1418, 450] on button at bounding box center [1408, 454] width 26 height 26
